Goal: Communication & Community: Answer question/provide support

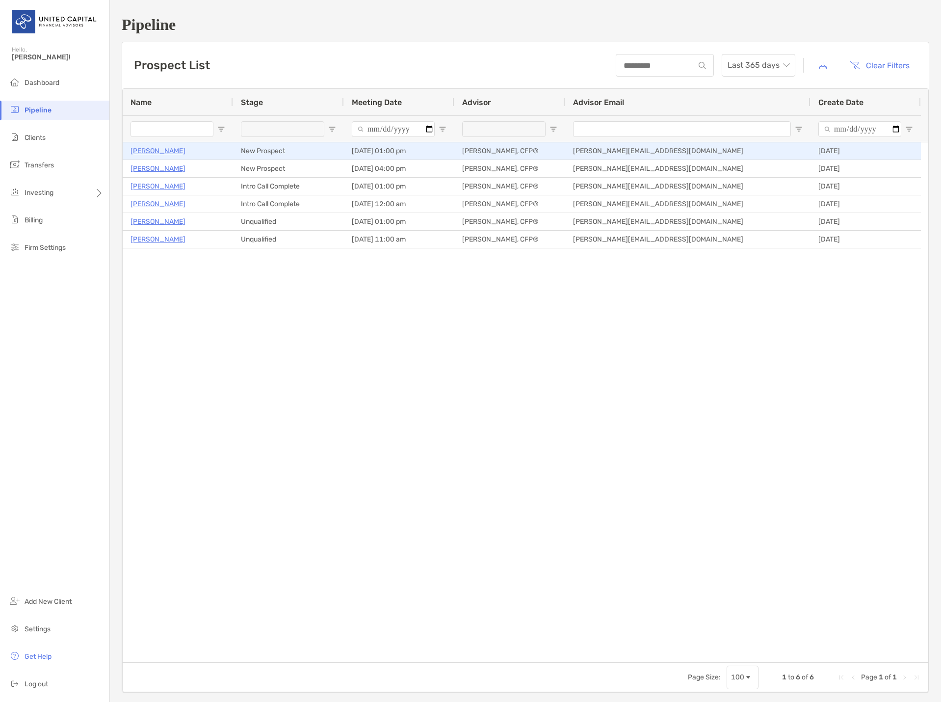
click at [172, 153] on p "[PERSON_NAME]" at bounding box center [158, 151] width 55 height 12
click at [165, 147] on p "[PERSON_NAME]" at bounding box center [158, 151] width 55 height 12
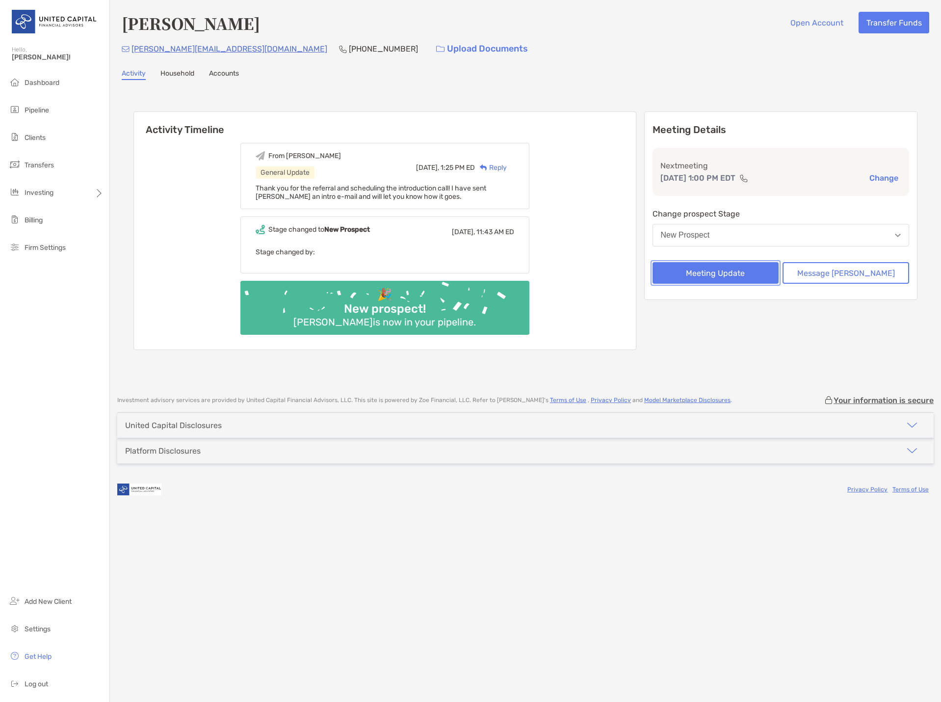
click at [756, 275] on button "Meeting Update" at bounding box center [716, 273] width 127 height 22
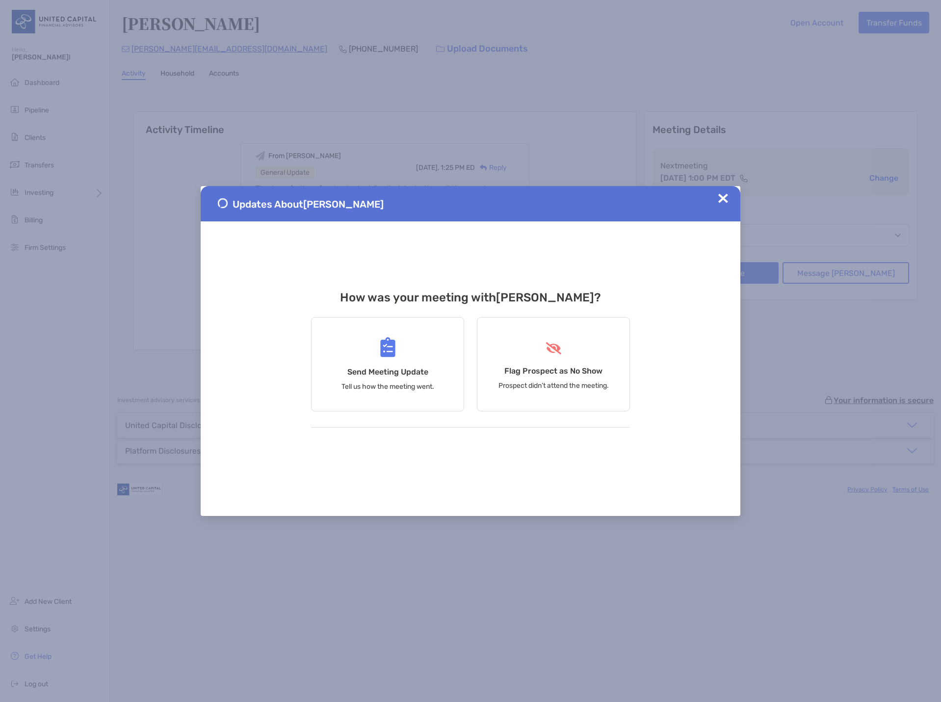
click at [722, 196] on img at bounding box center [724, 198] width 10 height 10
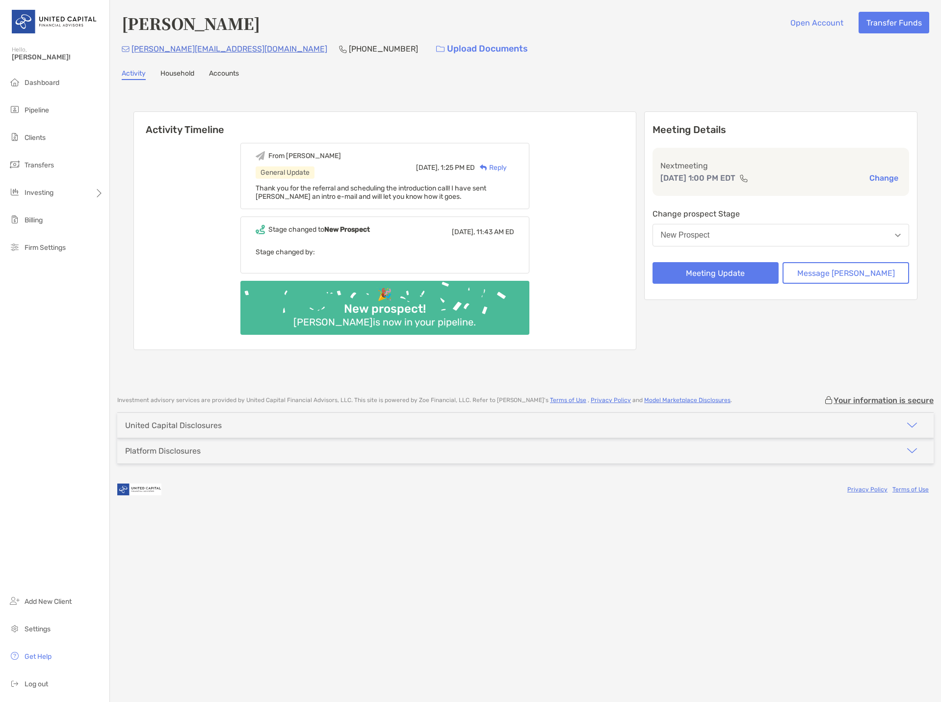
click at [812, 233] on button "New Prospect" at bounding box center [781, 235] width 257 height 23
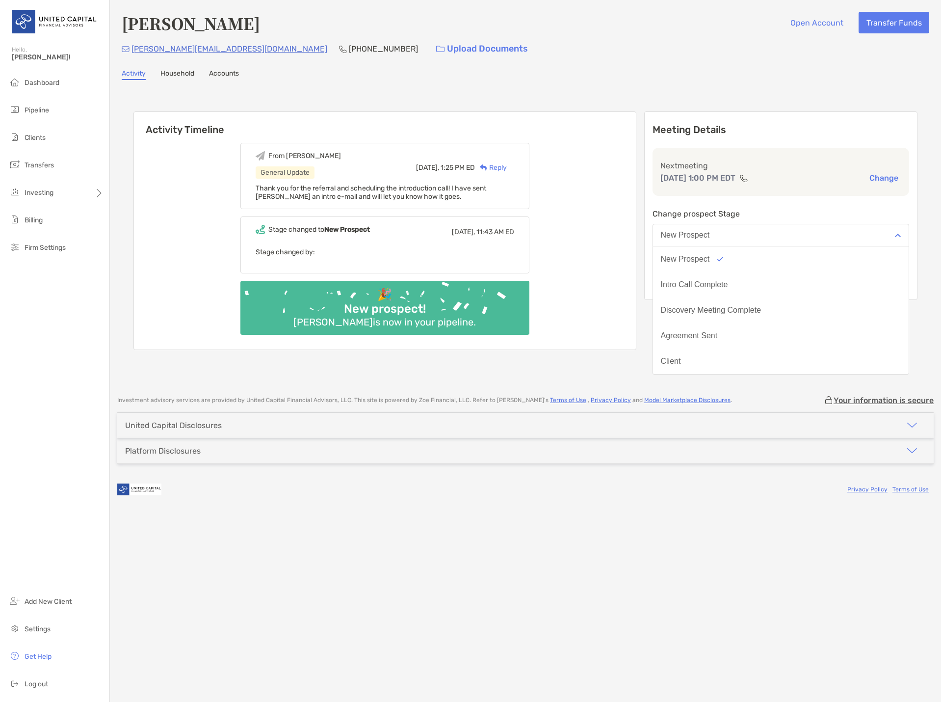
scroll to position [77, 0]
click at [725, 352] on button "No Show" at bounding box center [781, 362] width 256 height 26
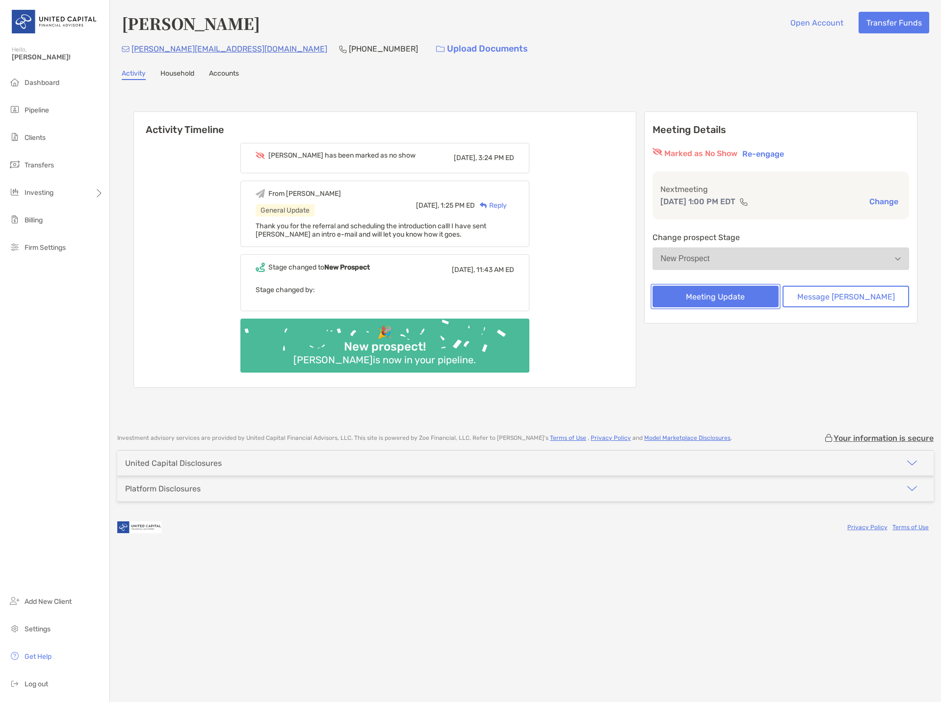
click at [741, 301] on button "Meeting Update" at bounding box center [716, 297] width 127 height 22
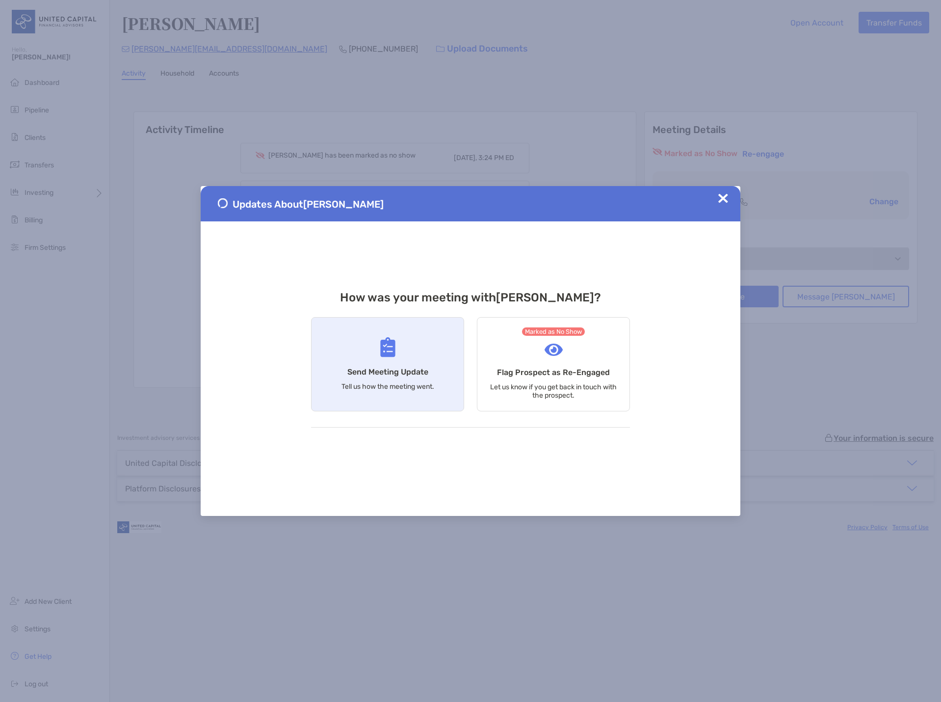
click at [438, 351] on div "Send Meeting Update Tell us how the meeting went." at bounding box center [387, 364] width 153 height 94
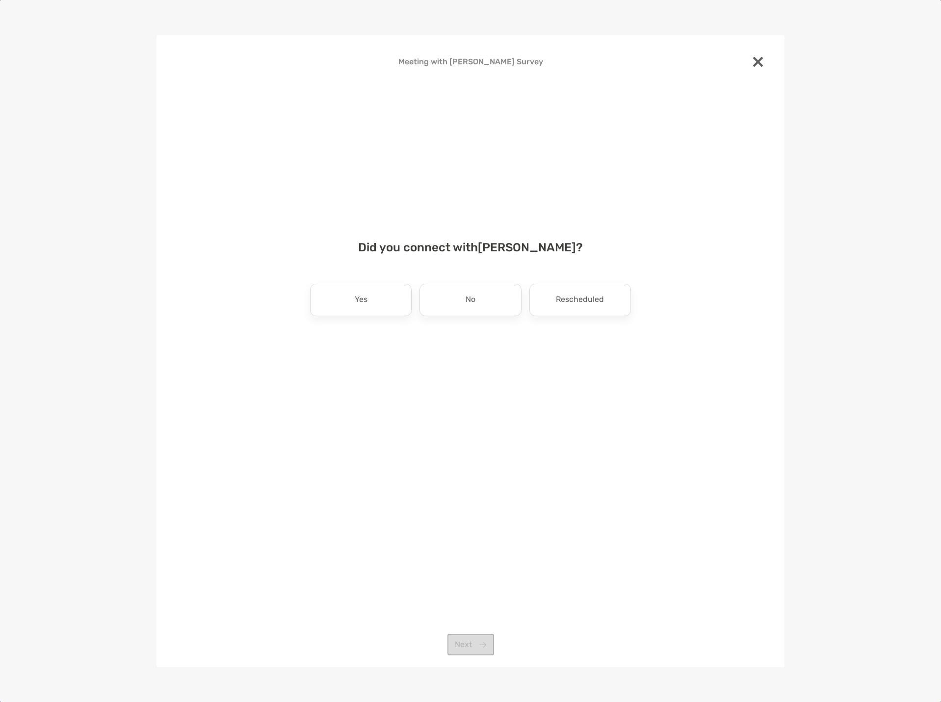
click at [755, 63] on img at bounding box center [758, 62] width 10 height 10
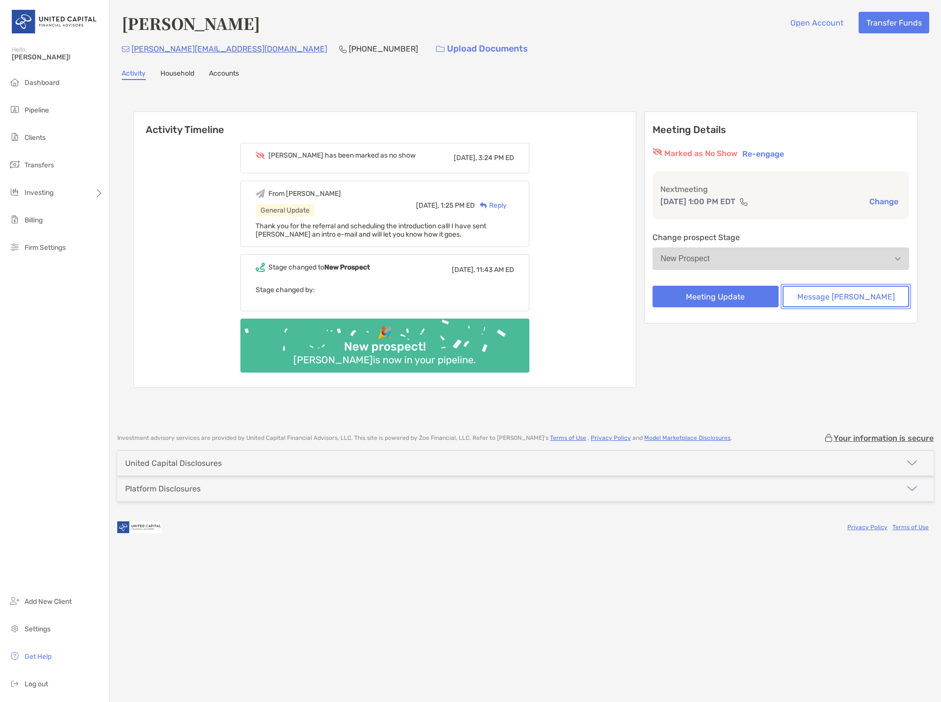
click at [829, 289] on button "Message Zoe" at bounding box center [846, 297] width 127 height 22
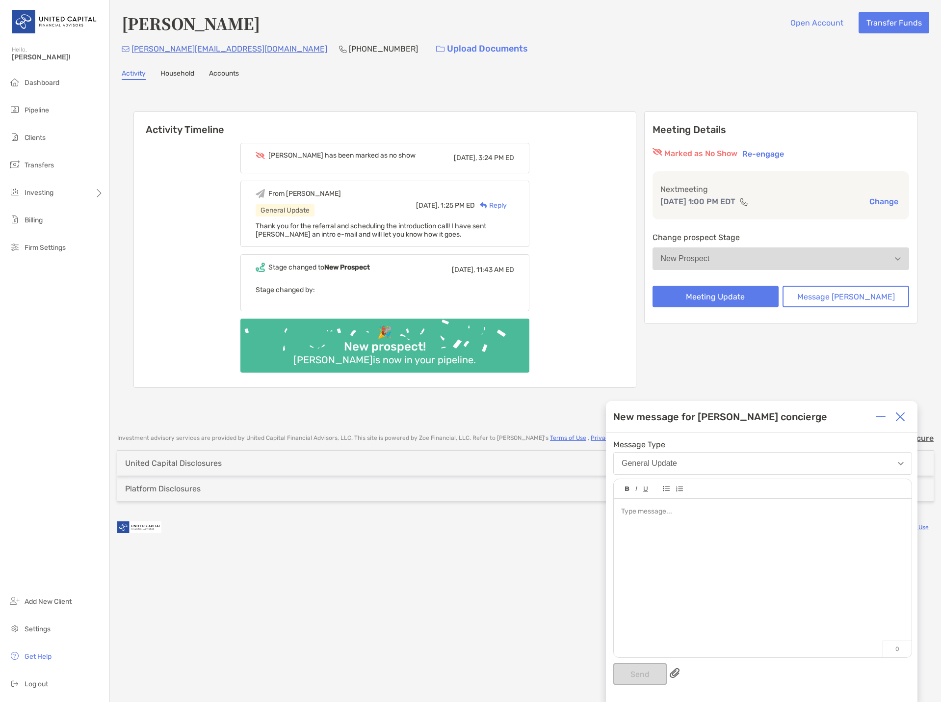
click at [667, 470] on button "General Update" at bounding box center [763, 463] width 299 height 23
click at [694, 425] on div "New message for Zoe concierge" at bounding box center [762, 416] width 312 height 31
click at [669, 517] on div at bounding box center [763, 573] width 298 height 149
click at [620, 511] on div "**********" at bounding box center [763, 573] width 298 height 149
click at [635, 671] on button "Send" at bounding box center [641, 674] width 54 height 22
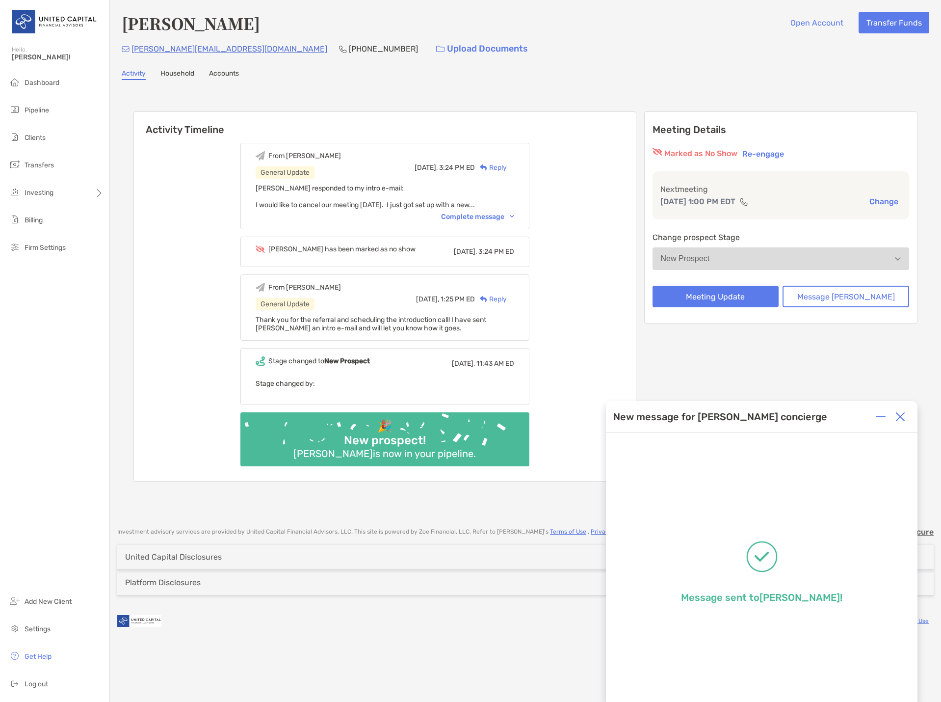
click at [902, 416] on img at bounding box center [901, 417] width 10 height 10
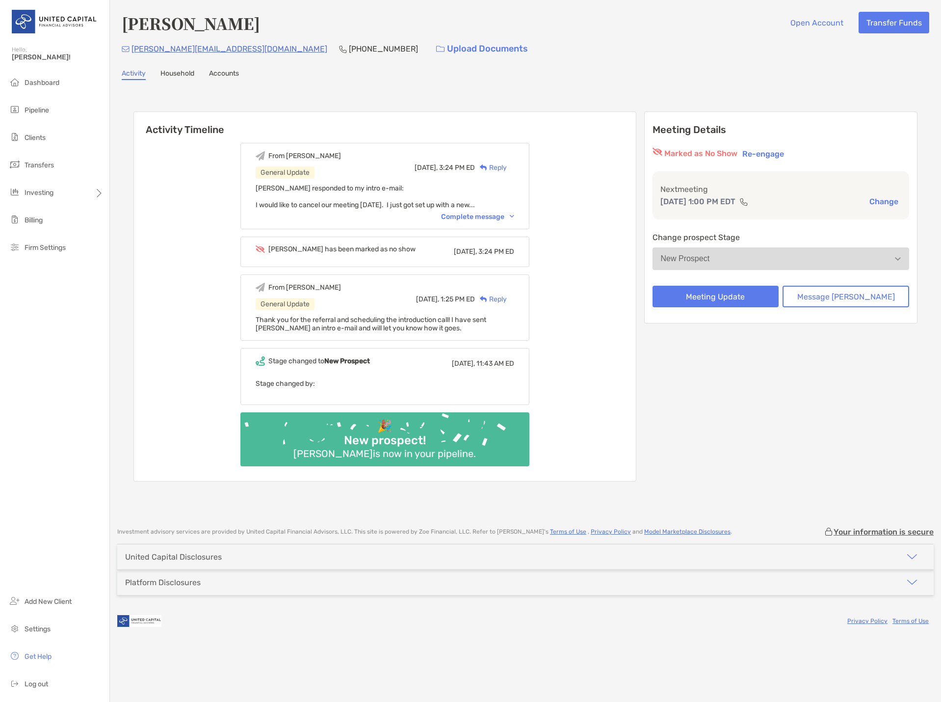
click at [889, 200] on button "Change" at bounding box center [884, 201] width 35 height 10
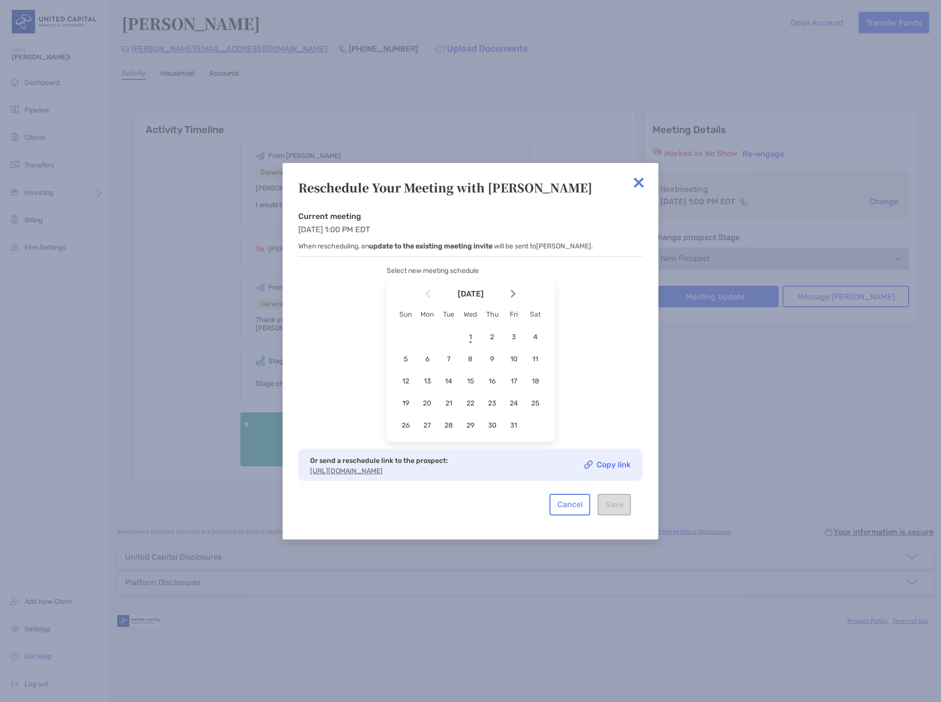
click at [642, 178] on img at bounding box center [639, 183] width 20 height 20
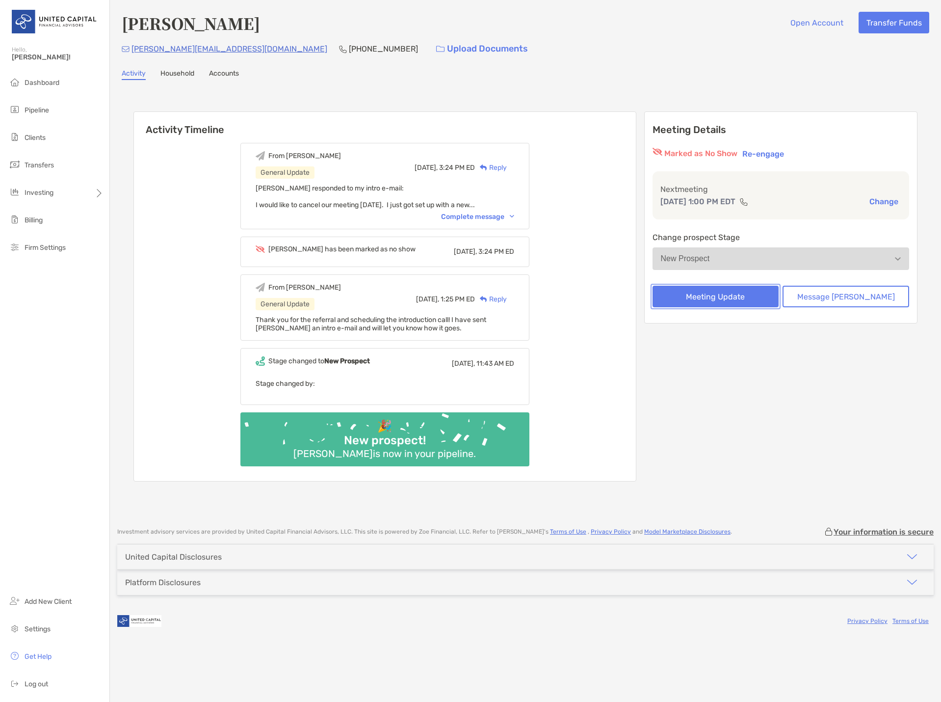
click at [750, 296] on button "Meeting Update" at bounding box center [716, 297] width 127 height 22
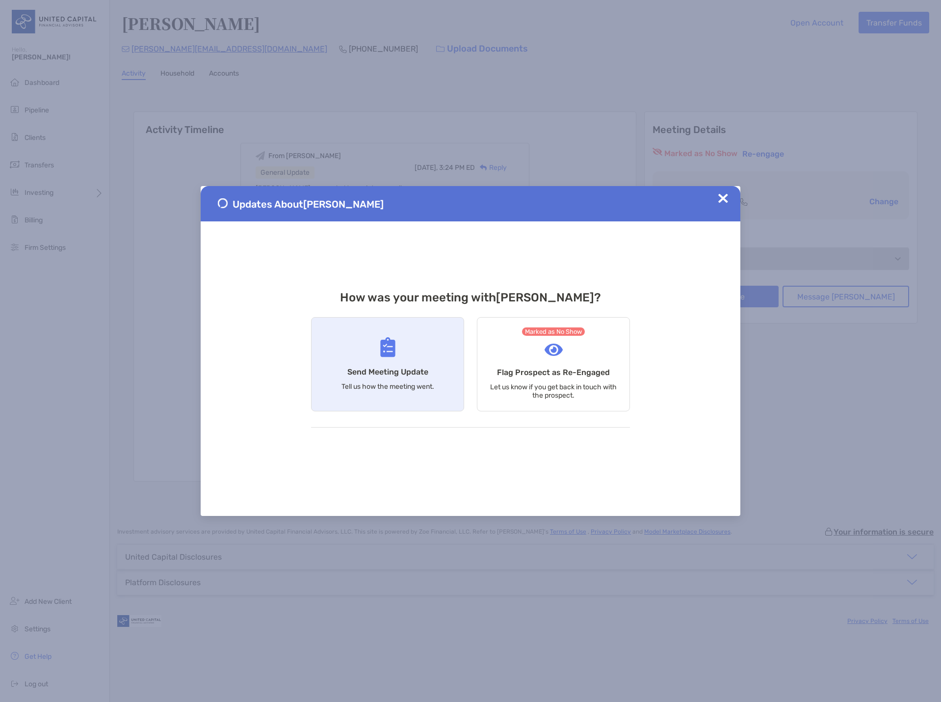
click at [450, 364] on div "Send Meeting Update Tell us how the meeting went." at bounding box center [387, 364] width 153 height 94
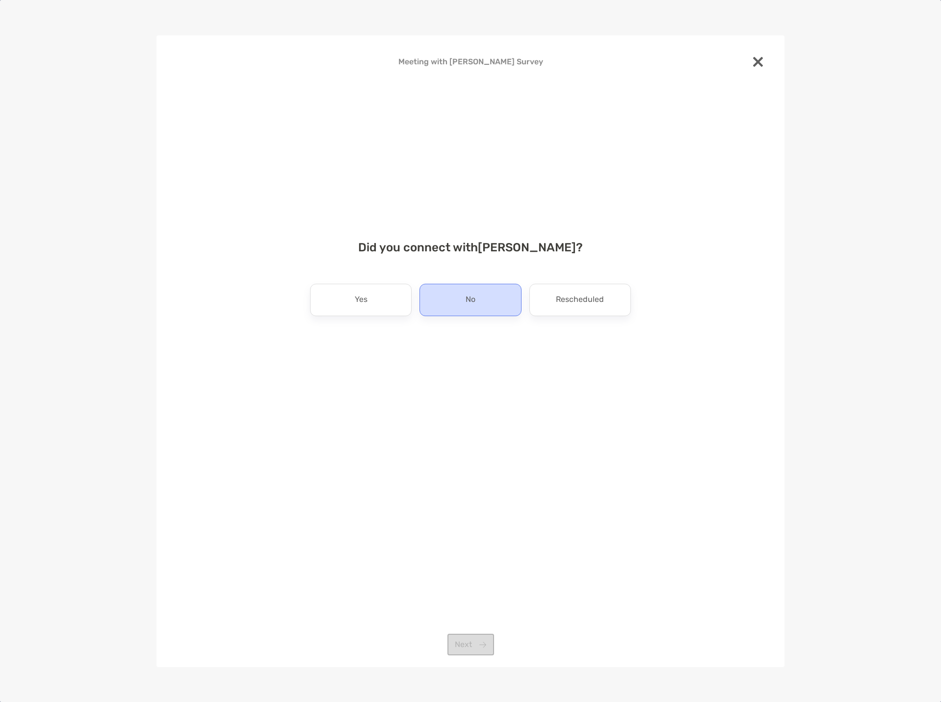
click at [458, 299] on div "No" at bounding box center [471, 300] width 102 height 32
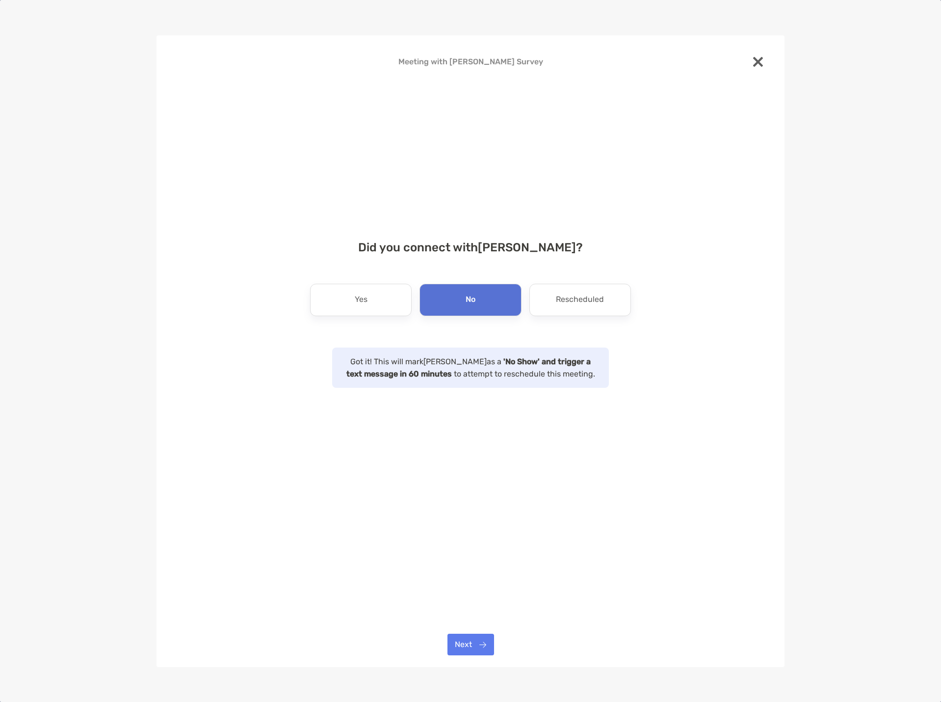
click at [756, 59] on img at bounding box center [758, 62] width 10 height 10
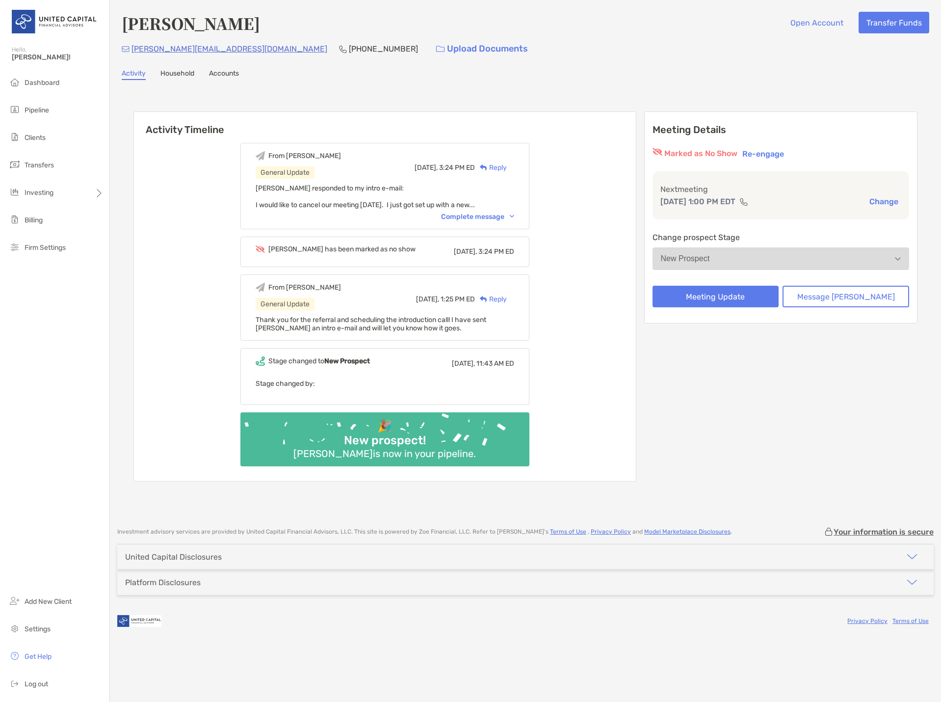
click at [628, 317] on div "From Michael General Update Today, 3:24 PM ED Reply Bruce responded to my intro…" at bounding box center [385, 308] width 502 height 346
click at [40, 115] on li "Pipeline" at bounding box center [54, 111] width 109 height 20
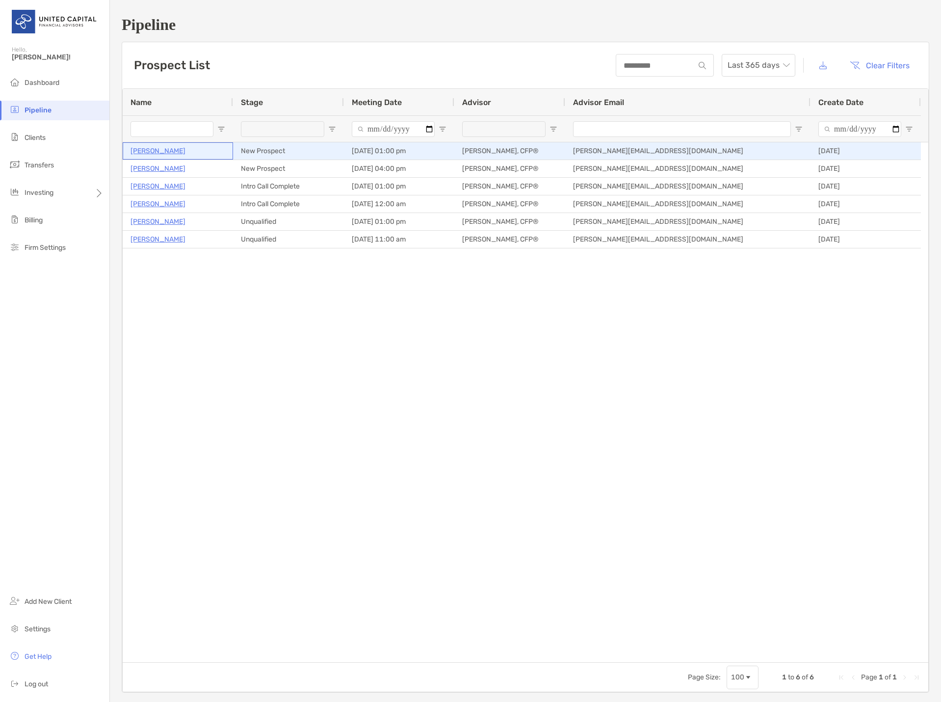
click at [188, 152] on div "[PERSON_NAME]" at bounding box center [178, 151] width 95 height 16
click at [158, 148] on p "[PERSON_NAME]" at bounding box center [158, 151] width 55 height 12
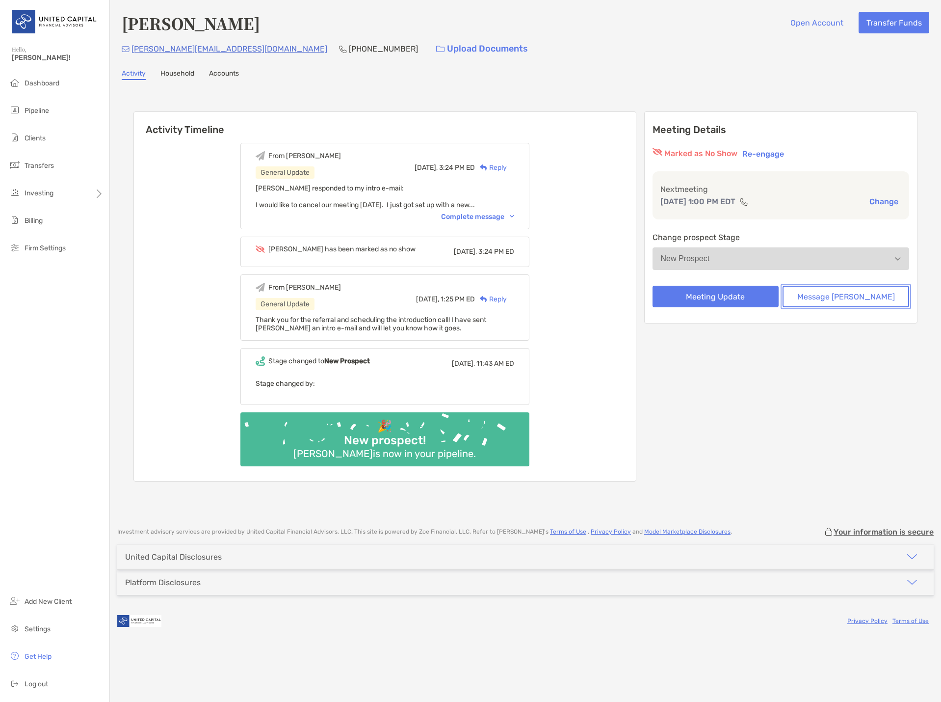
click at [835, 302] on button "Message Zoe" at bounding box center [846, 297] width 127 height 22
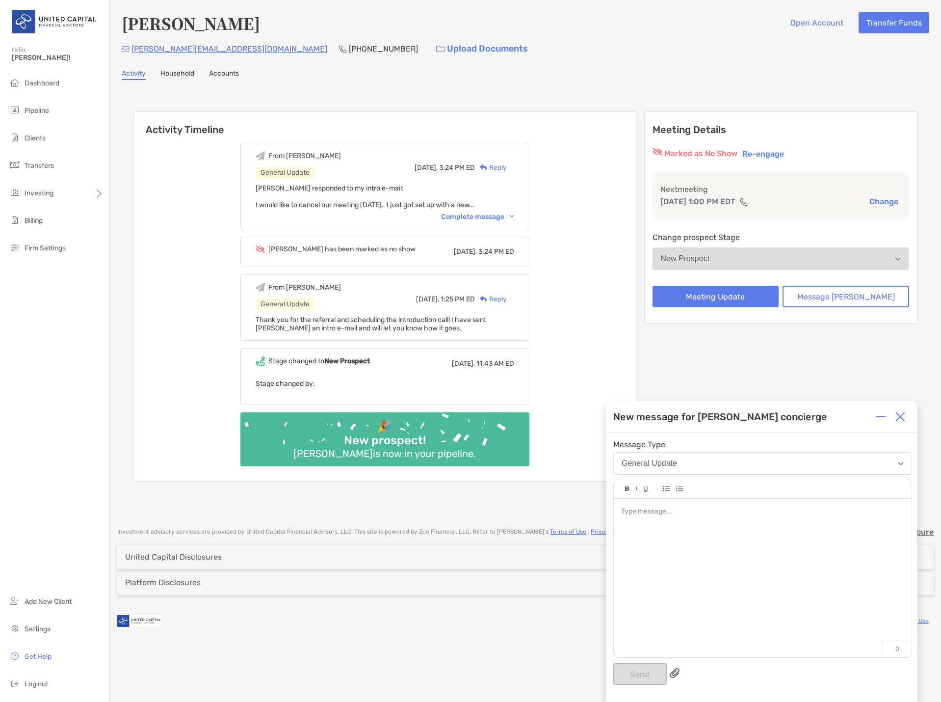
click at [678, 520] on div at bounding box center [763, 573] width 298 height 149
click at [644, 673] on button "Send" at bounding box center [641, 674] width 54 height 22
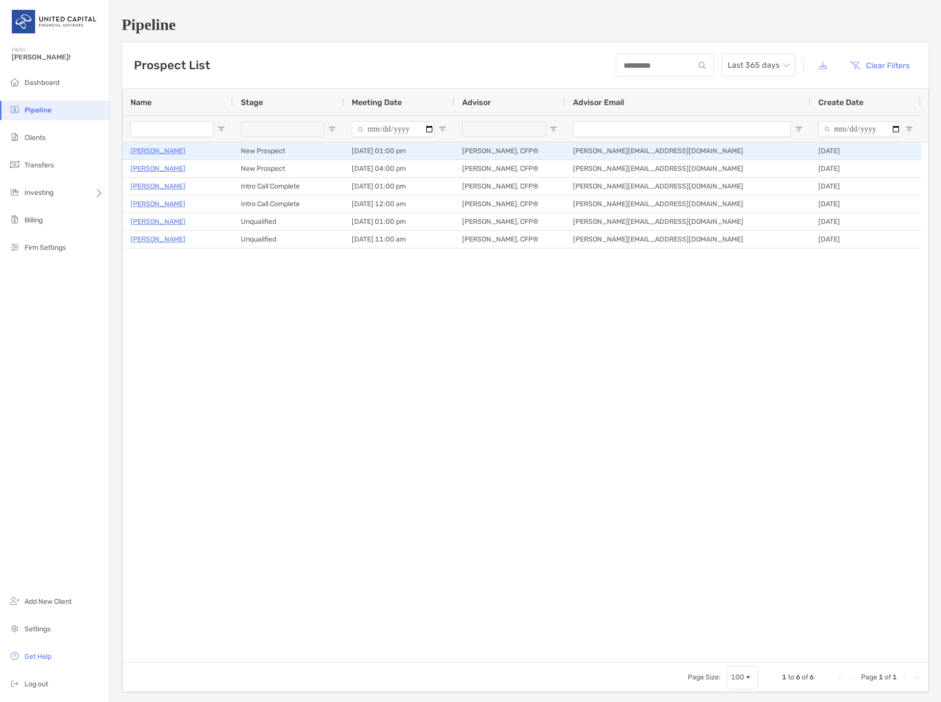
click at [142, 148] on p "[PERSON_NAME]" at bounding box center [158, 151] width 55 height 12
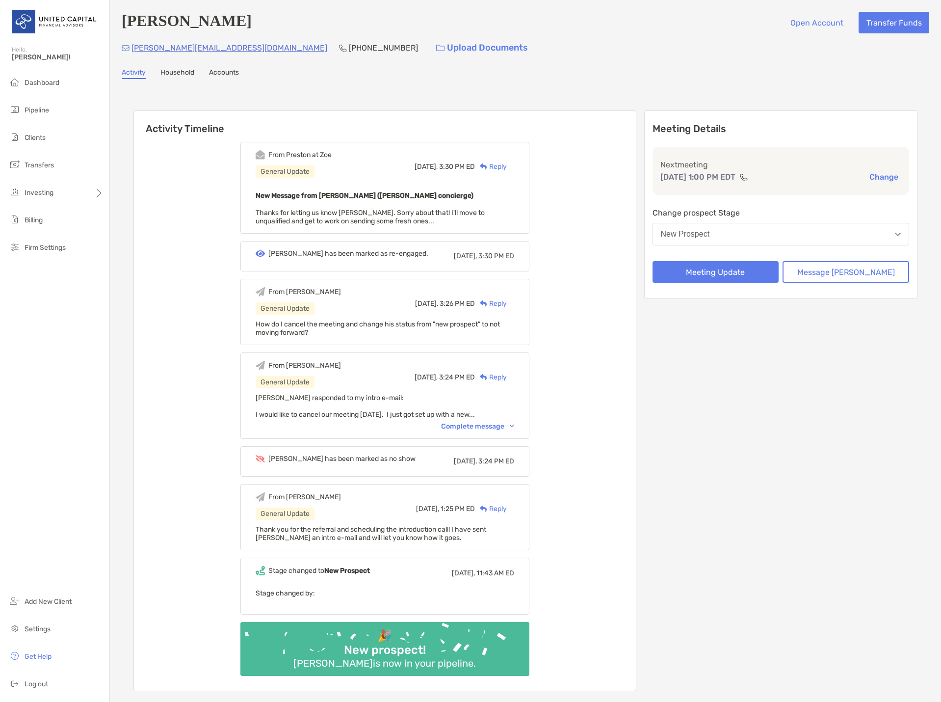
click at [507, 164] on div "Reply" at bounding box center [491, 166] width 32 height 10
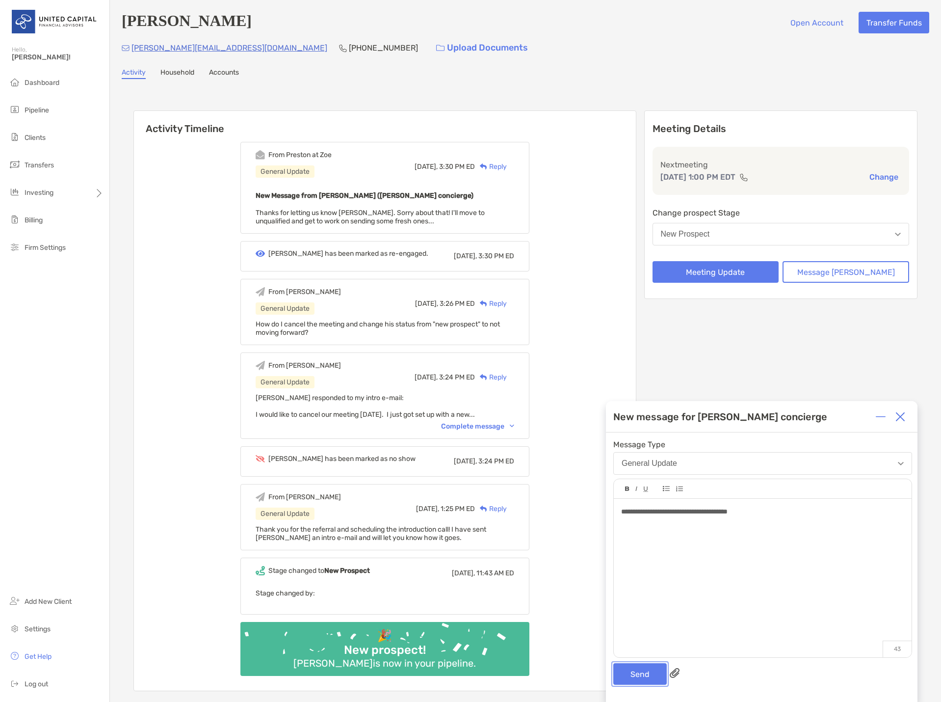
click at [643, 670] on button "Send" at bounding box center [641, 674] width 54 height 22
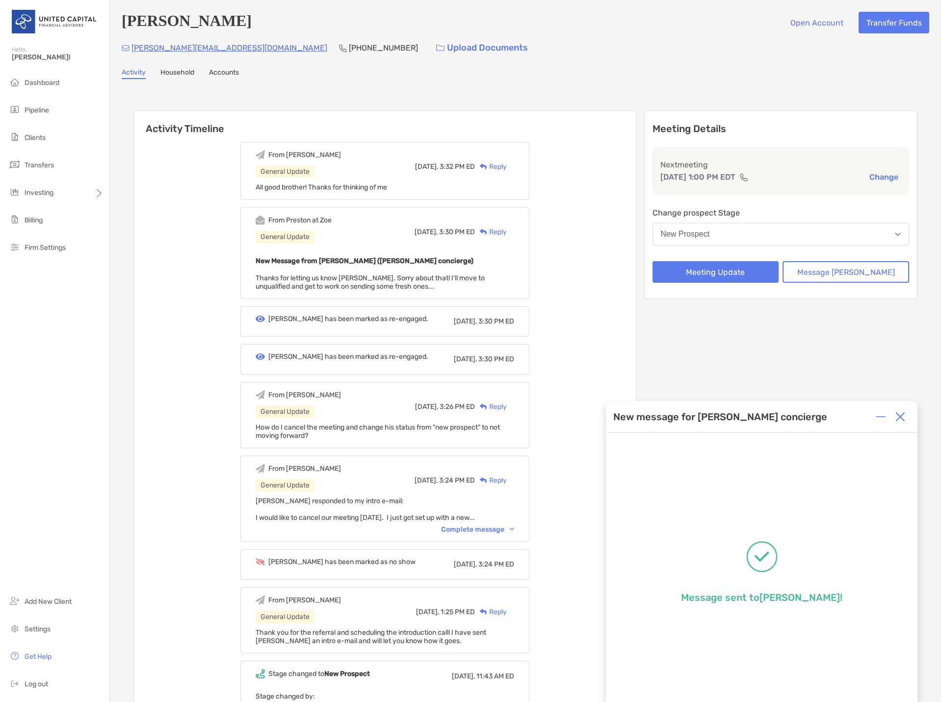
click at [906, 417] on div at bounding box center [901, 417] width 20 height 20
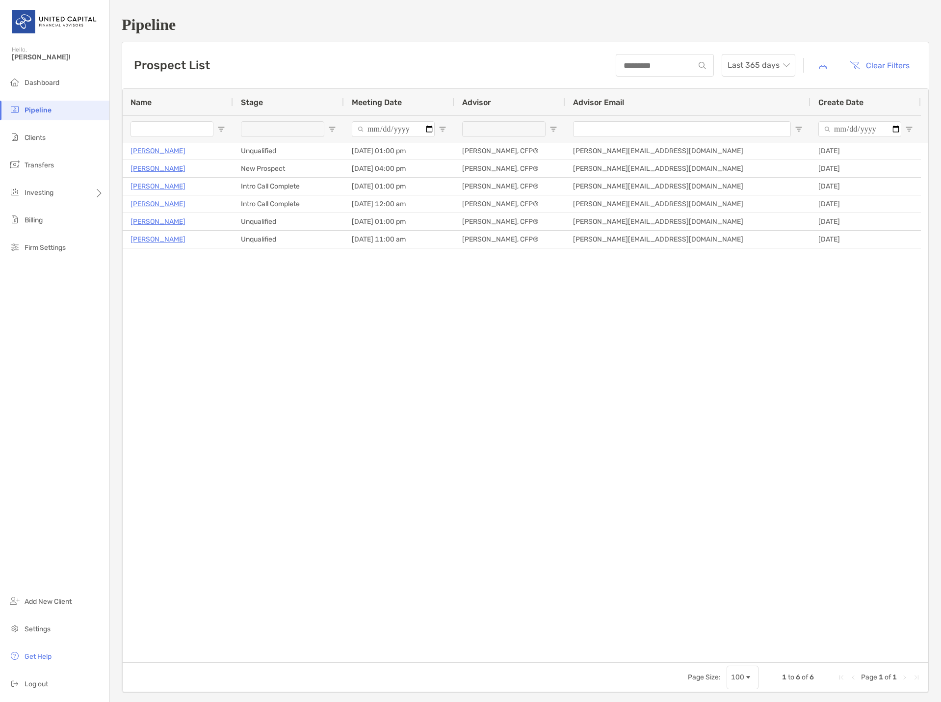
drag, startPoint x: 530, startPoint y: 331, endPoint x: 516, endPoint y: 329, distance: 14.3
click at [530, 331] on div "[PERSON_NAME] Unqualified [DATE] 01:00 pm [PERSON_NAME], CFP® [PERSON_NAME][EMA…" at bounding box center [526, 402] width 806 height 520
